Goal: Obtain resource: Download file/media

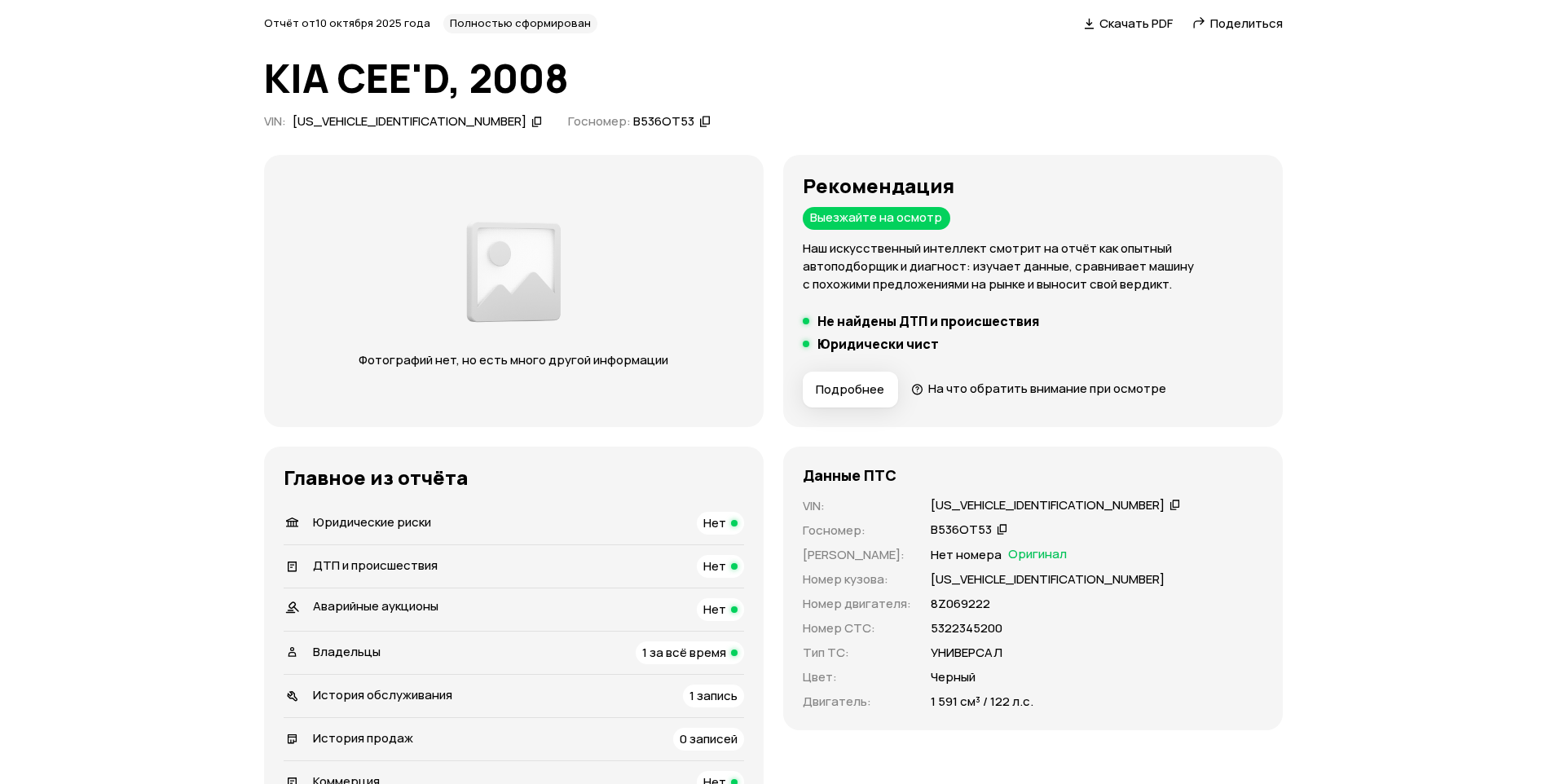
scroll to position [407, 0]
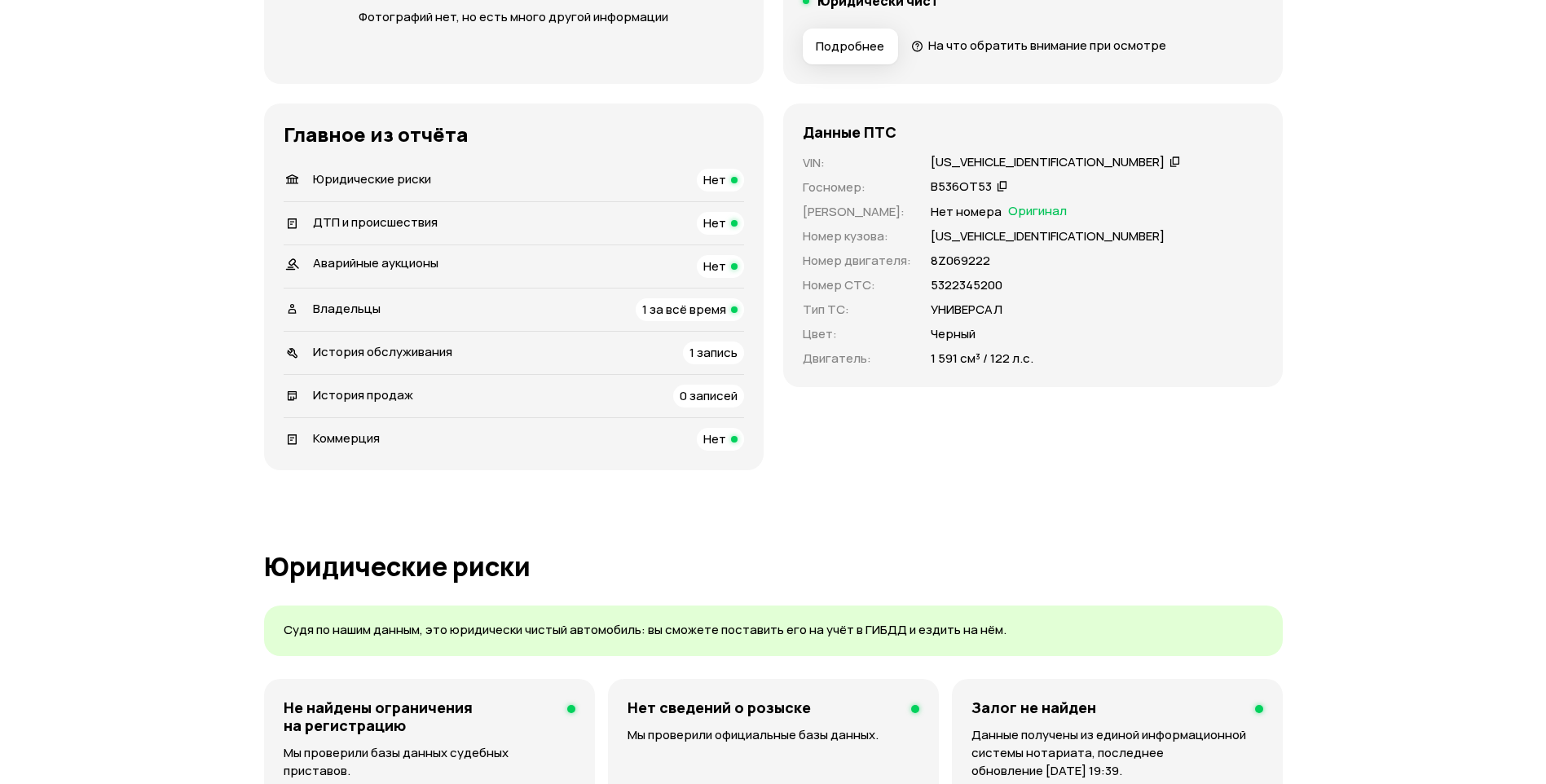
click at [815, 413] on div "Данные ПТС VIN : [US_VEHICLE_IDENTIFICATION_NUMBER]   Госномер : В536ОТ53   Ном…" at bounding box center [1033, 287] width 500 height 367
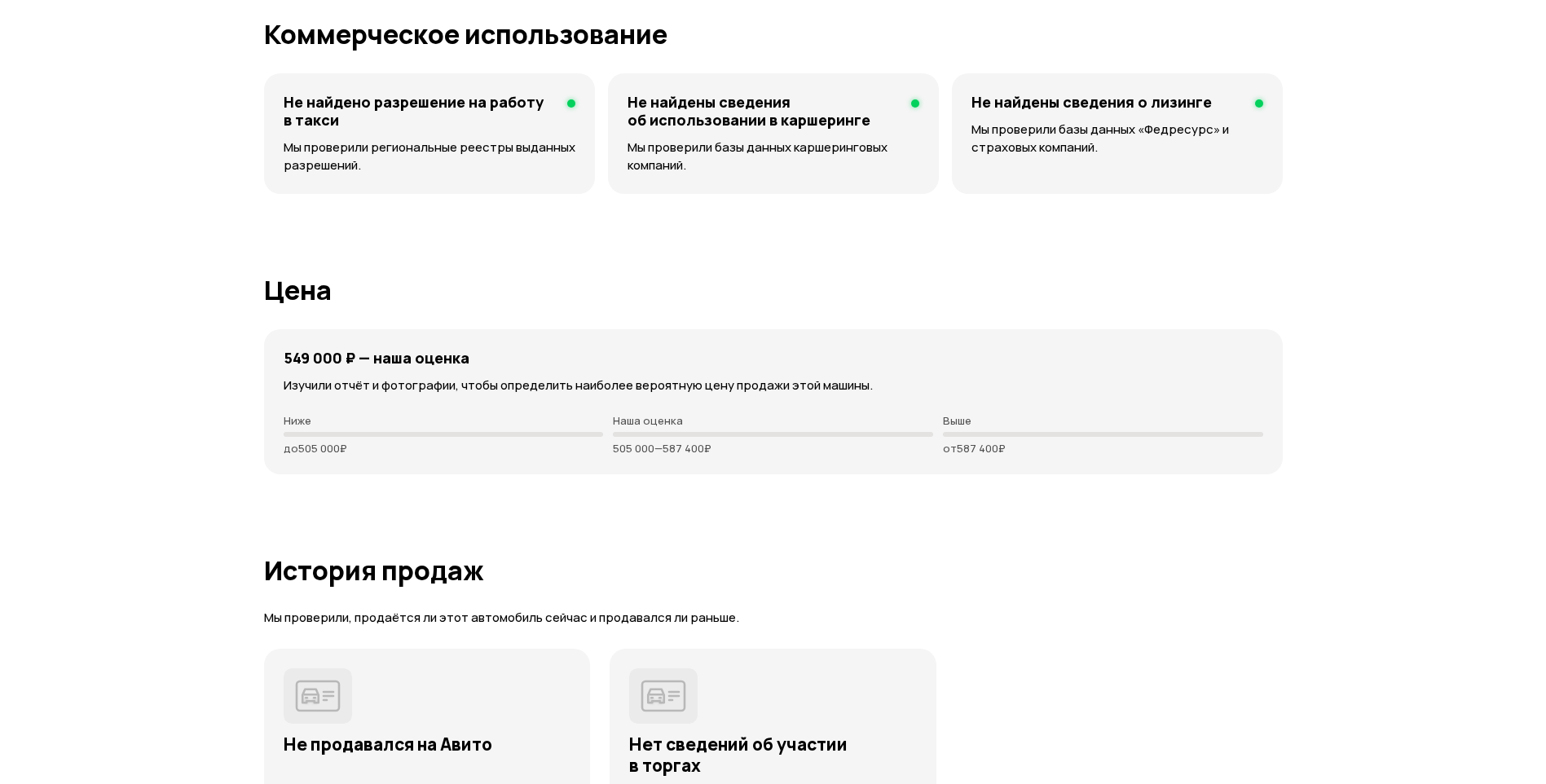
scroll to position [2770, 0]
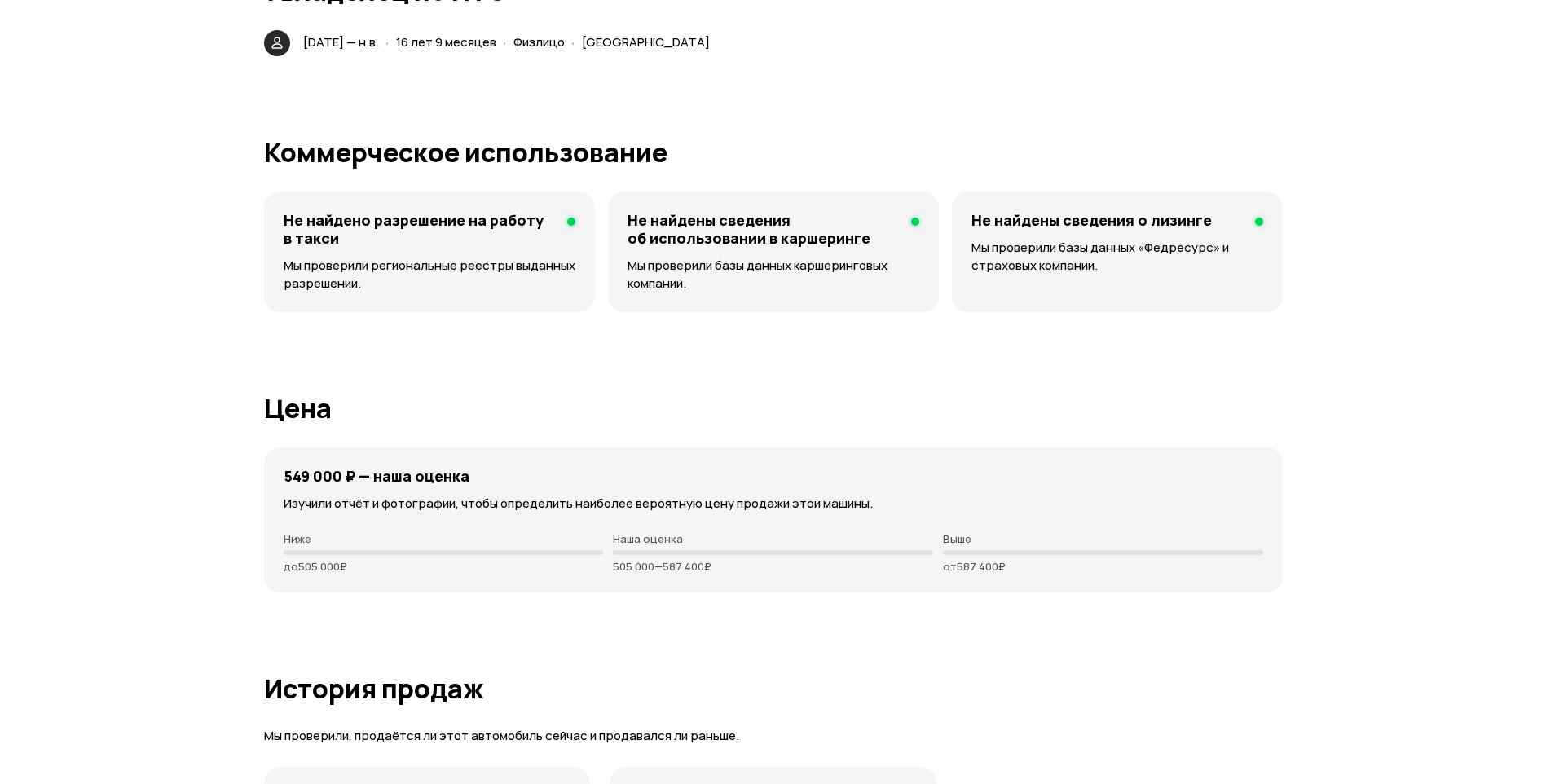
click at [707, 574] on div "549 000 ₽ — наша оценка Изучили отчёт и фотографии, чтобы определить наиболее в…" at bounding box center [773, 519] width 1019 height 145
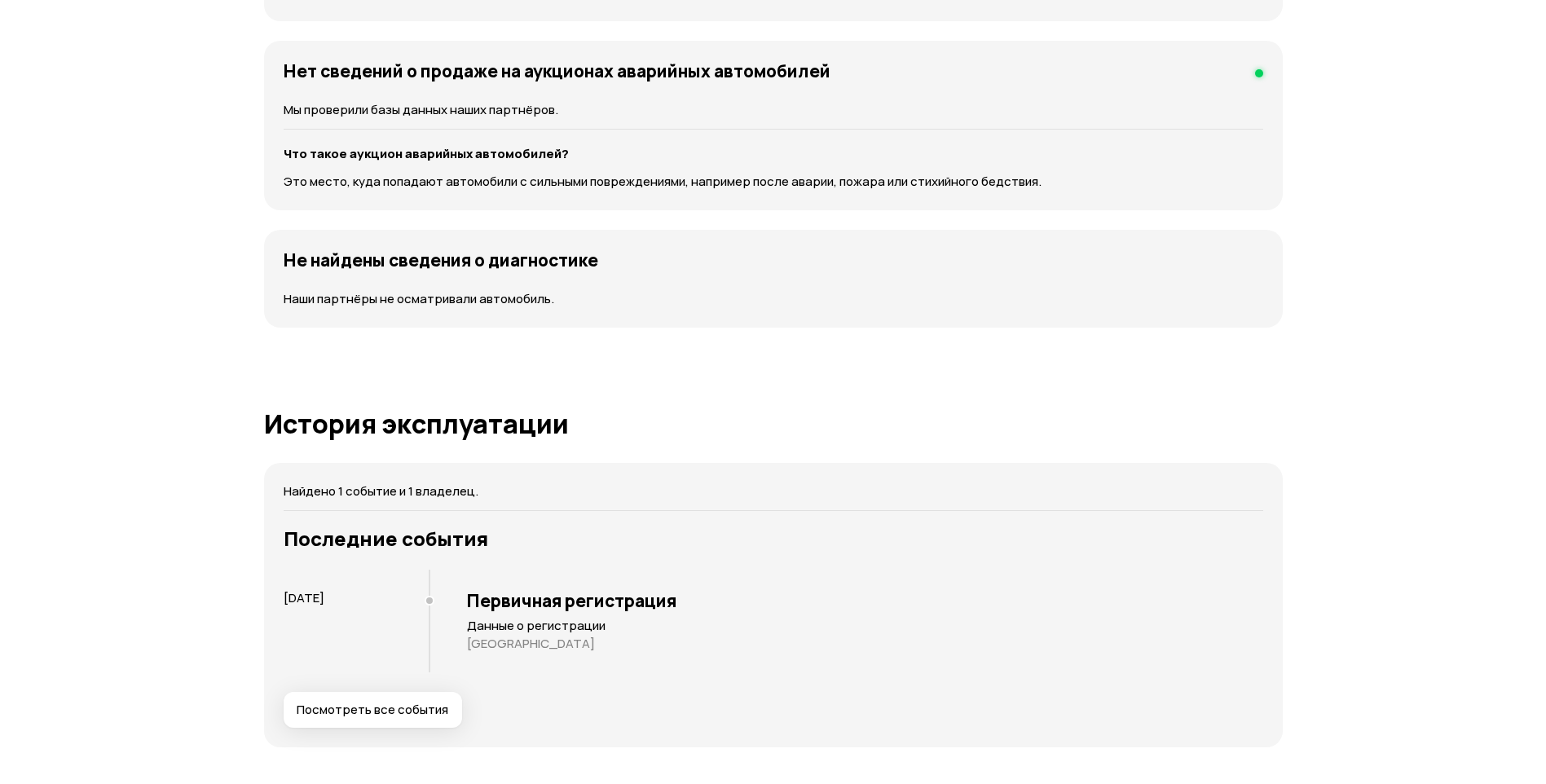
scroll to position [0, 0]
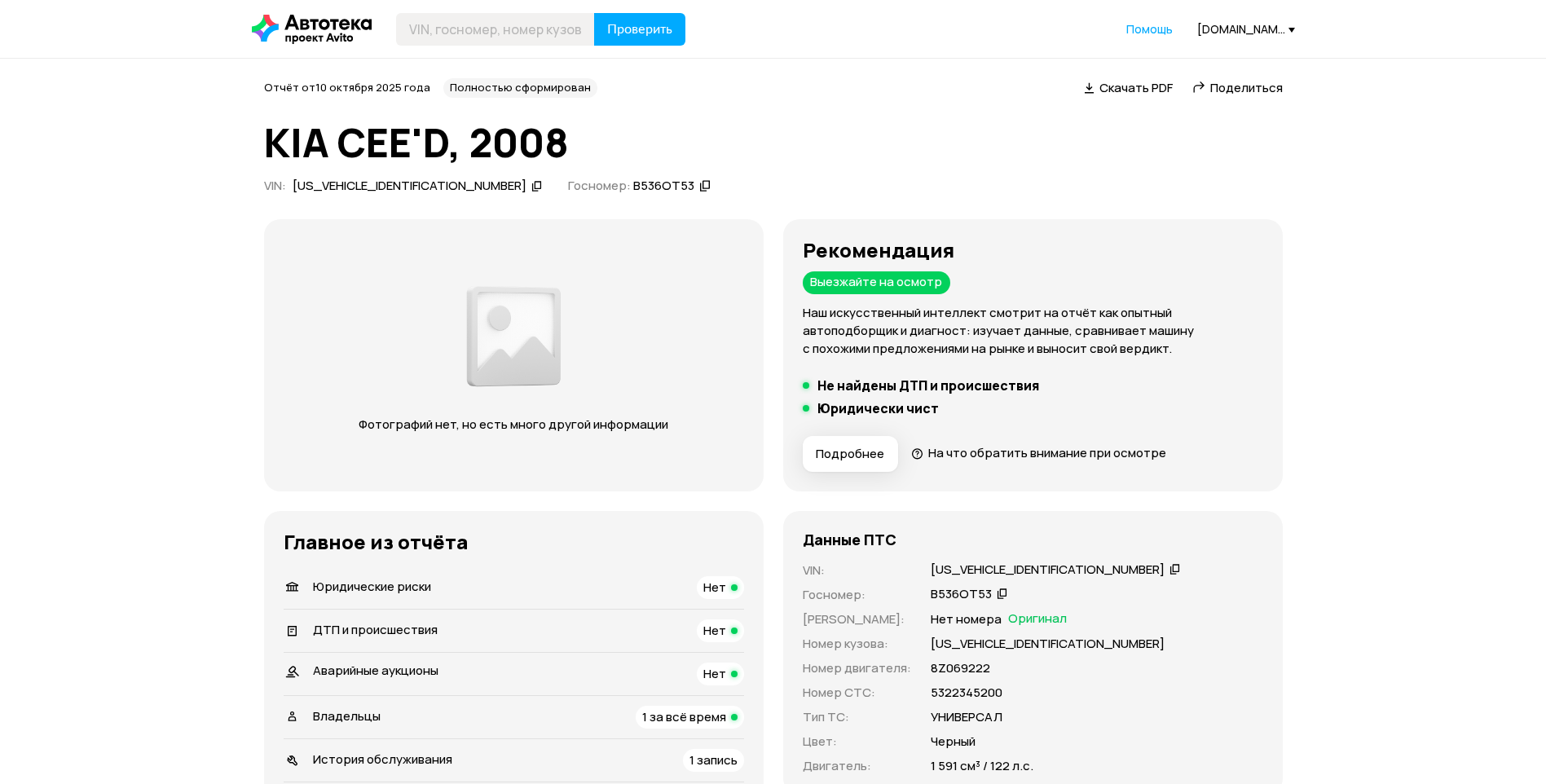
drag, startPoint x: 704, startPoint y: 571, endPoint x: 592, endPoint y: 198, distance: 389.5
click at [1104, 93] on span "Скачать PDF" at bounding box center [1136, 87] width 74 height 17
